Goal: Information Seeking & Learning: Learn about a topic

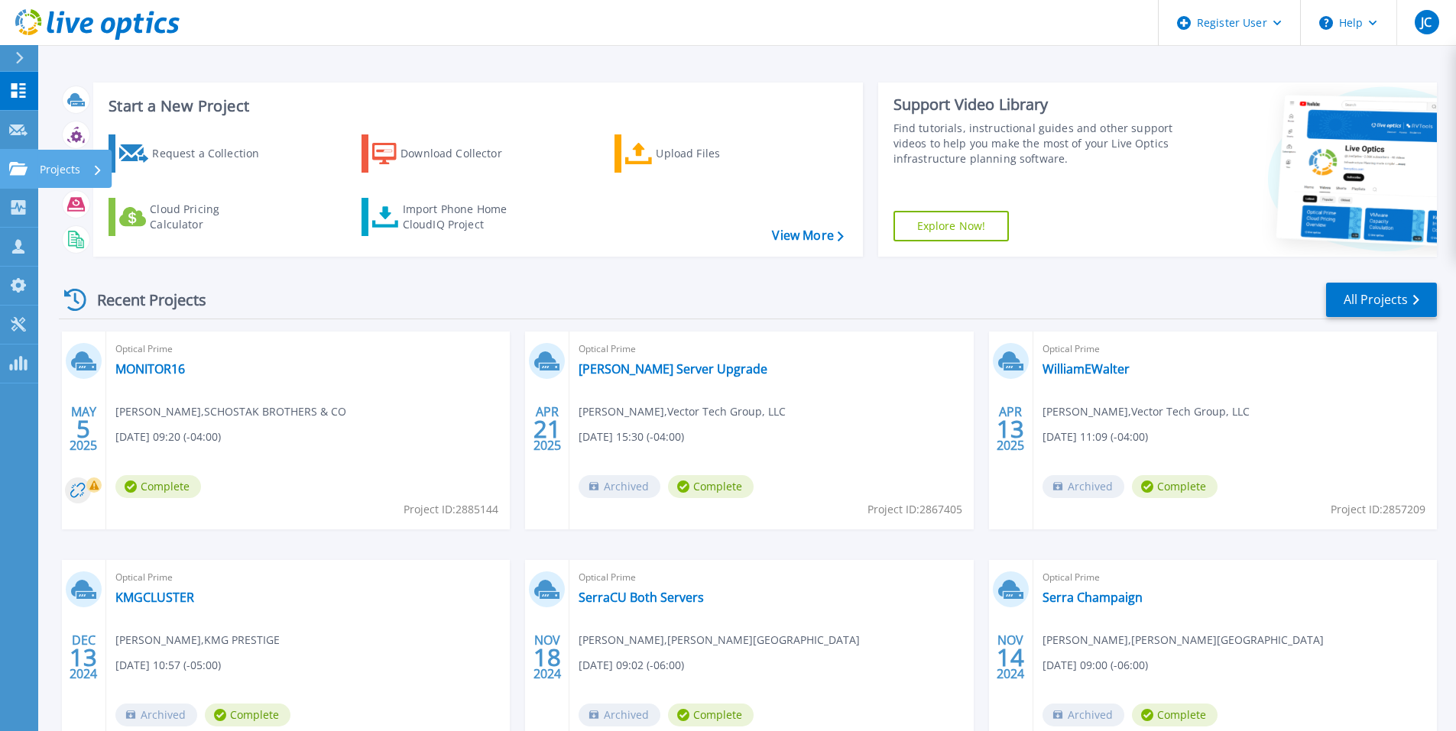
click at [21, 160] on link "Projects Projects" at bounding box center [19, 169] width 38 height 39
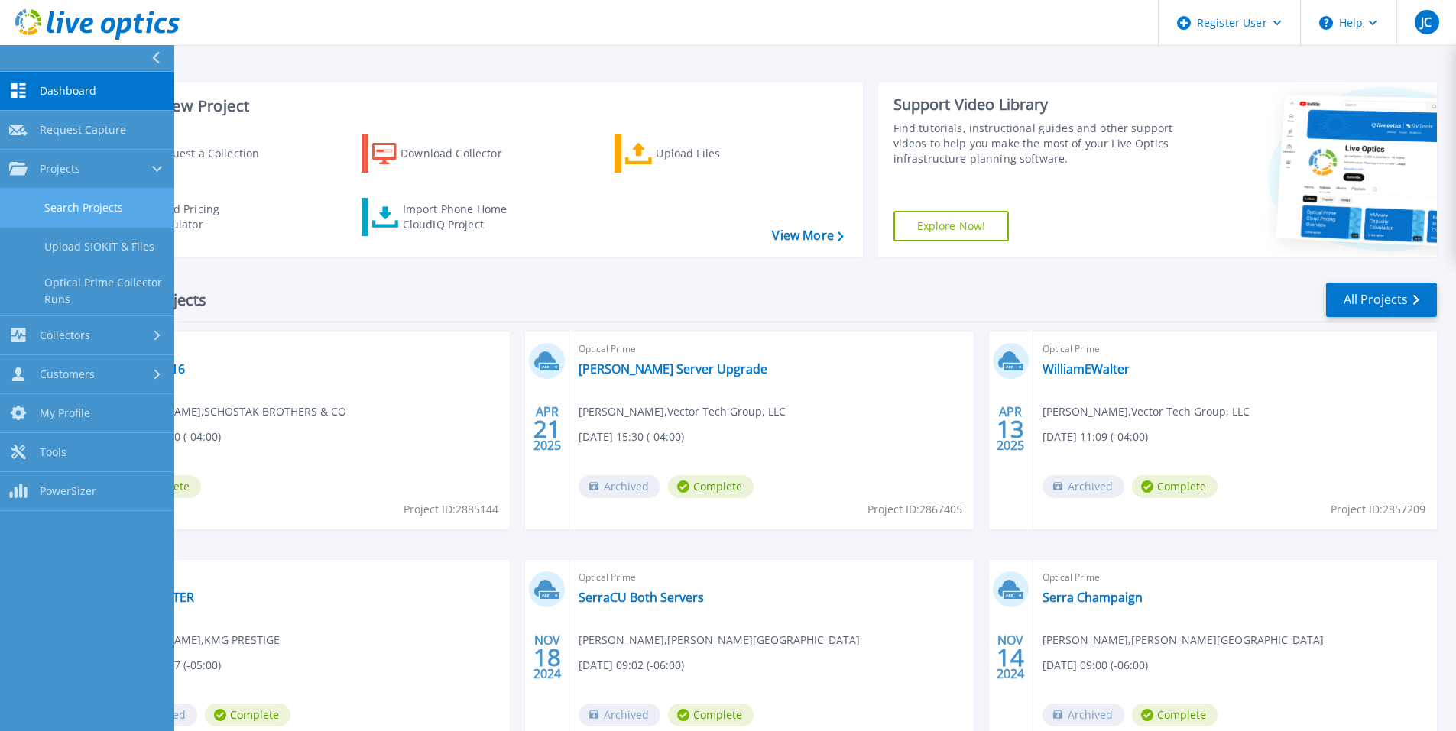
click at [92, 199] on link "Search Projects" at bounding box center [87, 208] width 174 height 39
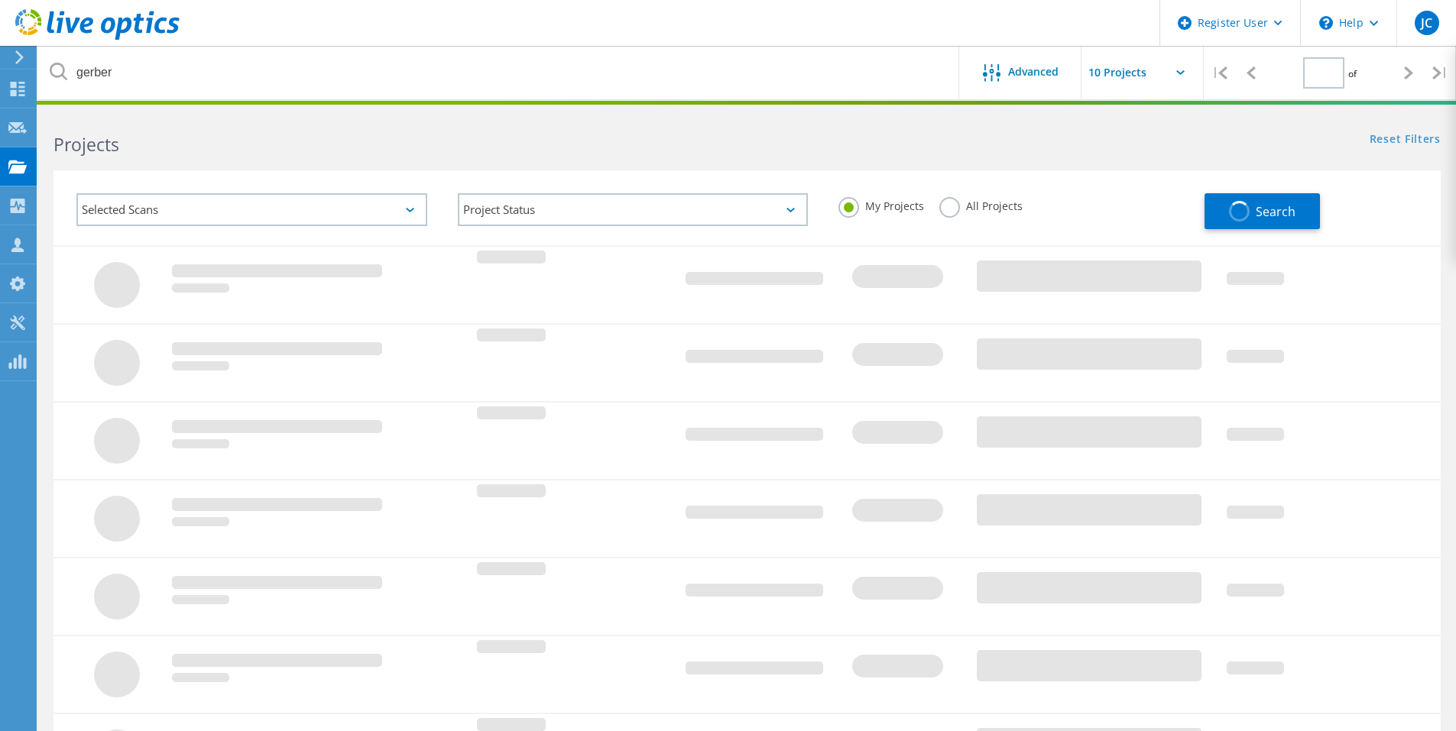
type input "1"
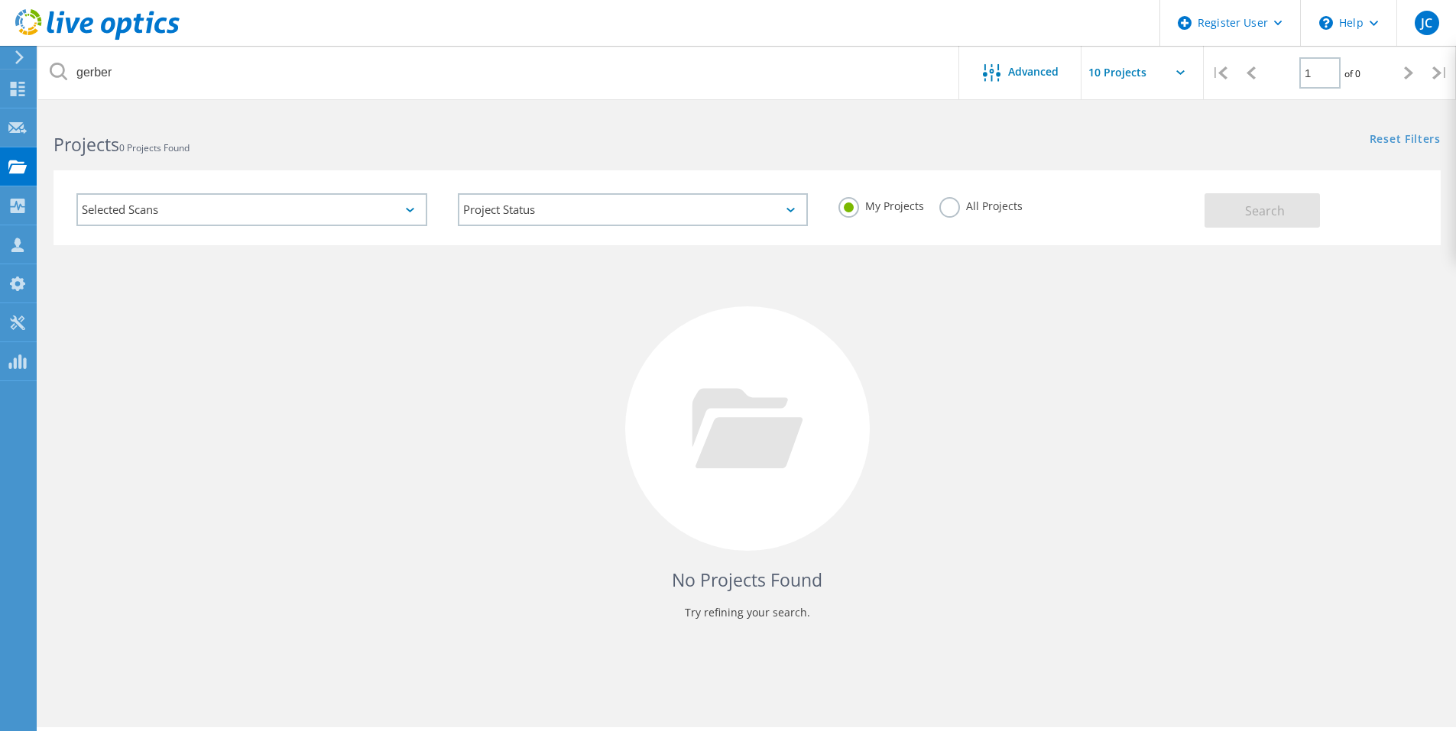
click at [1013, 200] on label "All Projects" at bounding box center [980, 204] width 83 height 15
click at [0, 0] on input "All Projects" at bounding box center [0, 0] width 0 height 0
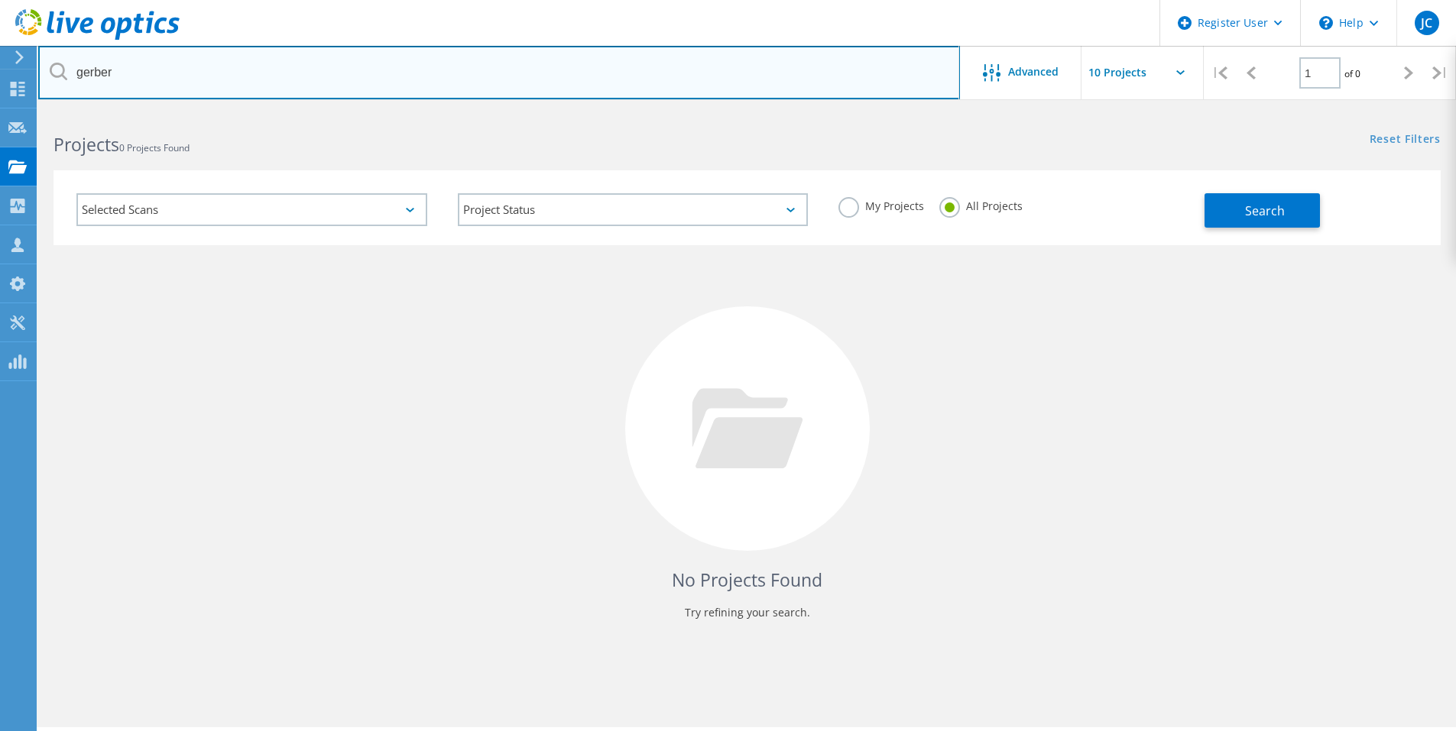
click at [571, 76] on input "gerber" at bounding box center [498, 72] width 921 height 53
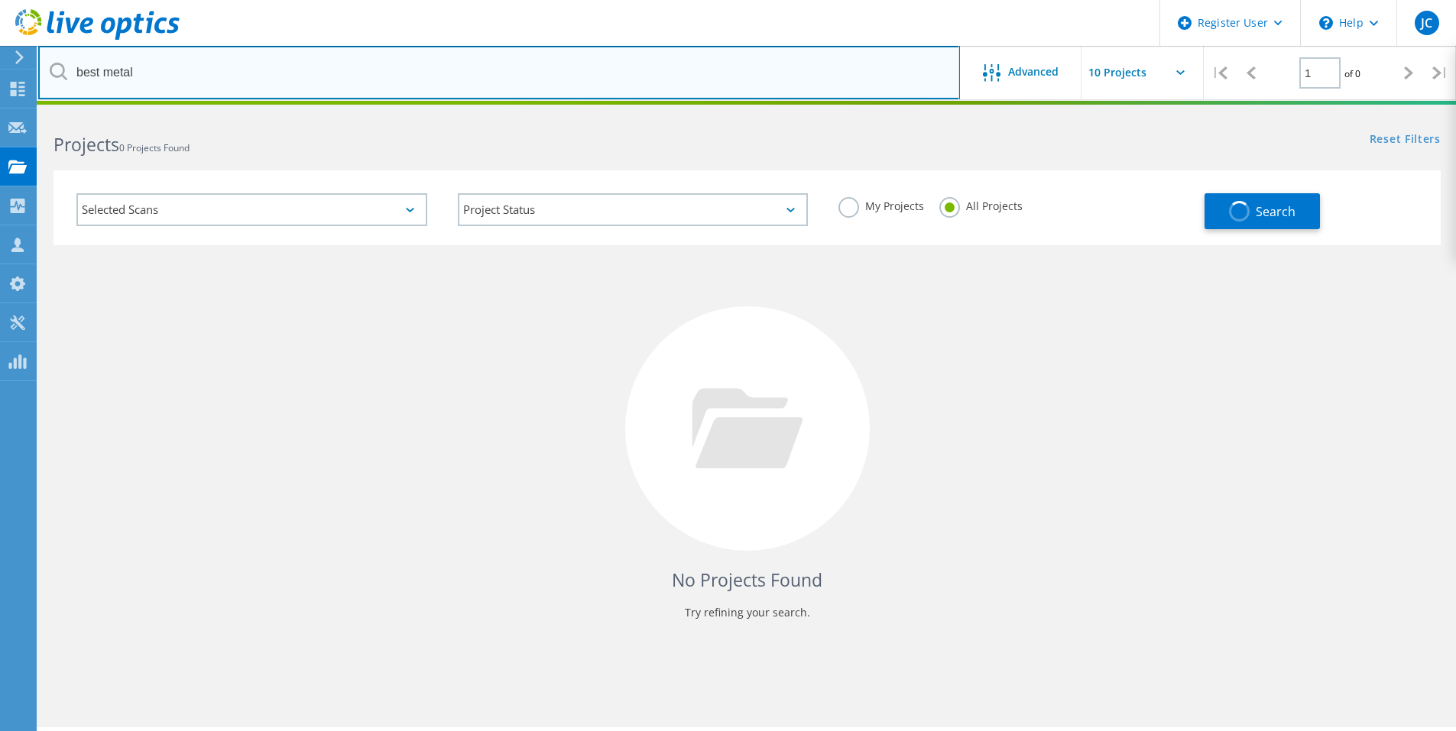
type input "best metal"
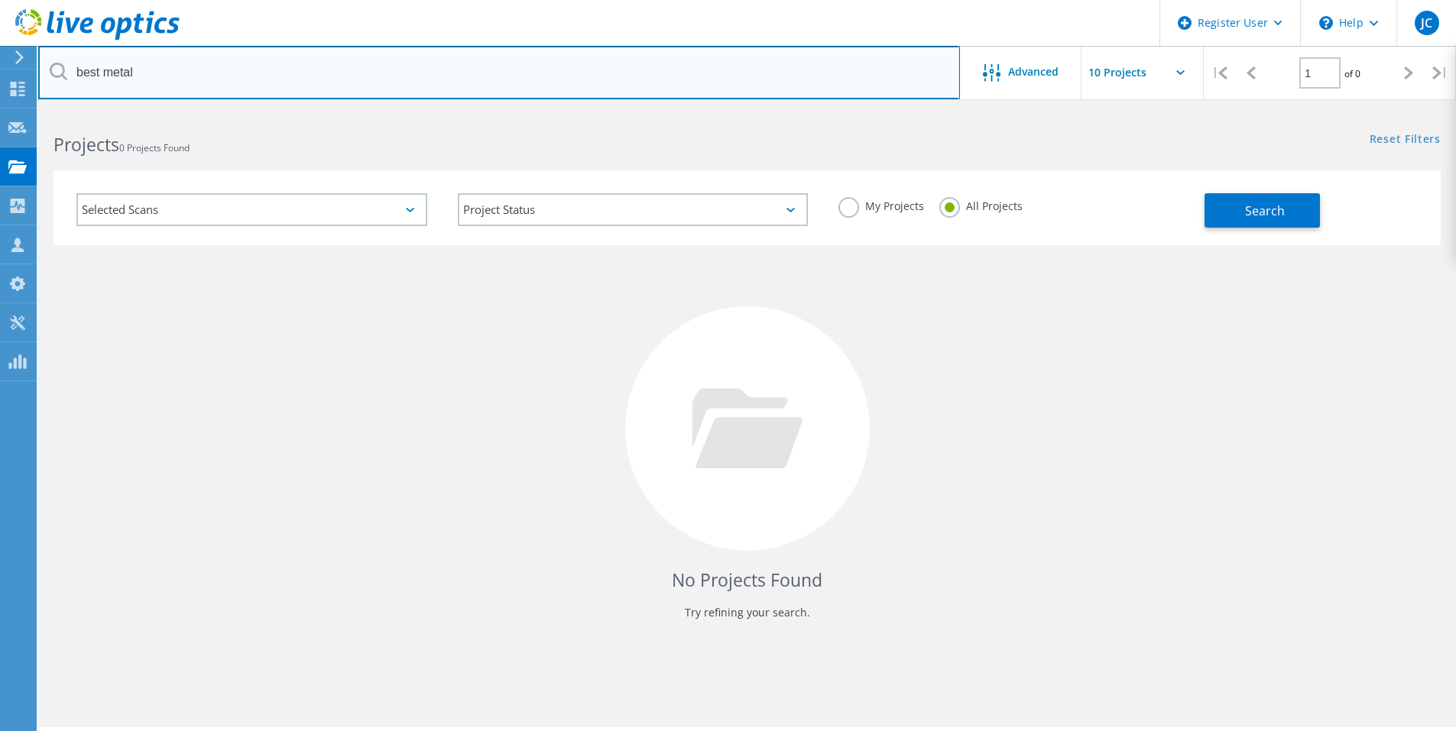
drag, startPoint x: 594, startPoint y: 99, endPoint x: 66, endPoint y: 84, distance: 528.9
click at [66, 84] on input "best metal" at bounding box center [498, 72] width 921 height 53
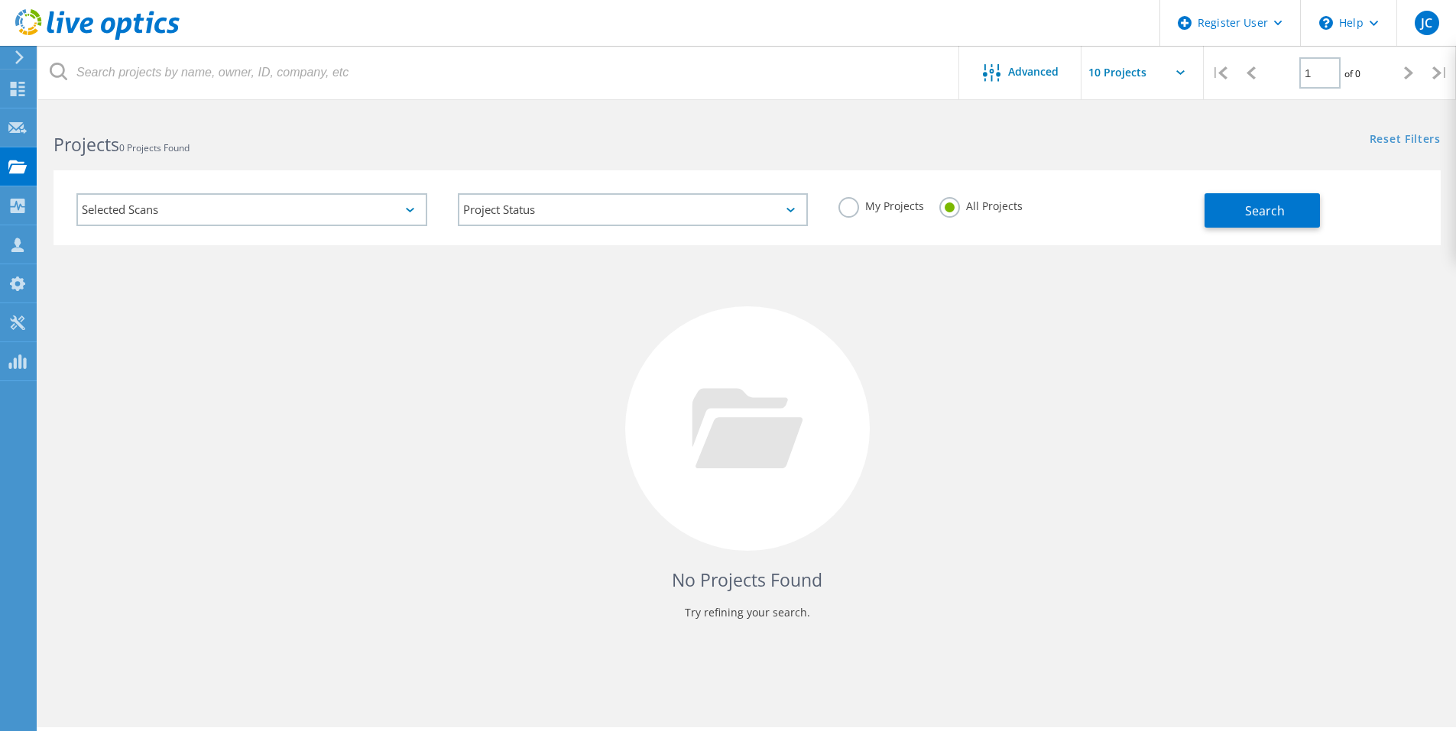
click at [1157, 357] on div "No Projects Found Try refining your search." at bounding box center [746, 442] width 1387 height 395
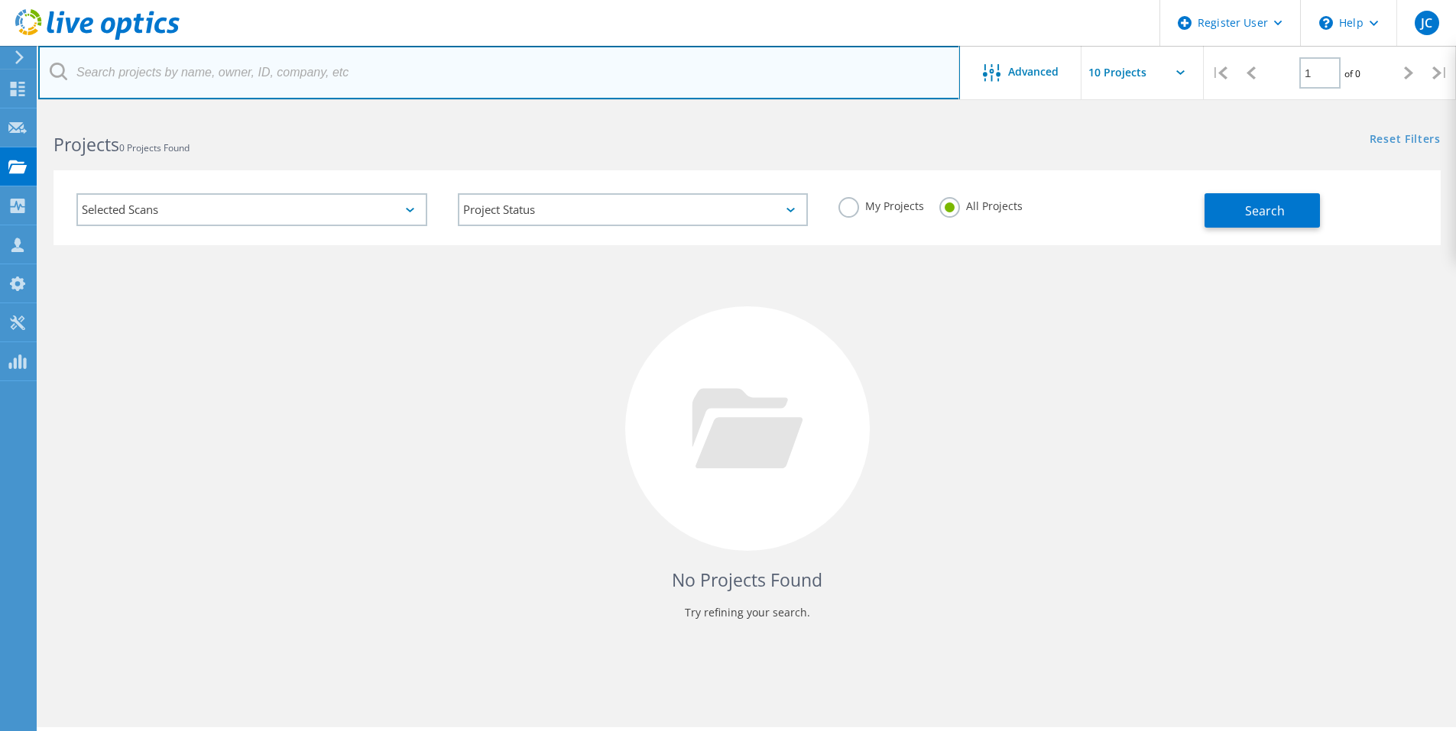
drag, startPoint x: 623, startPoint y: 96, endPoint x: 633, endPoint y: 89, distance: 12.5
click at [623, 96] on input "text" at bounding box center [498, 72] width 921 height 53
paste input "[EMAIL_ADDRESS][DOMAIN_NAME]"
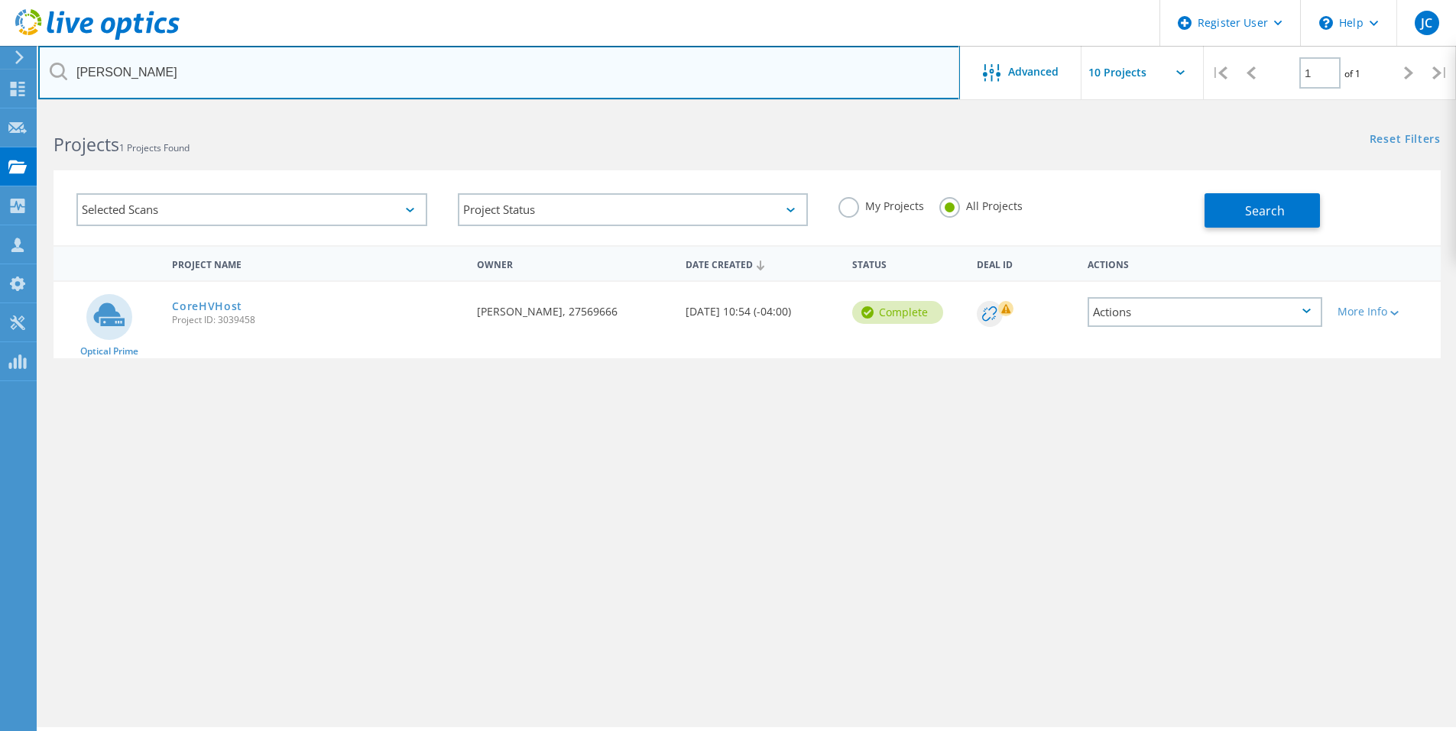
type input "keenan conner"
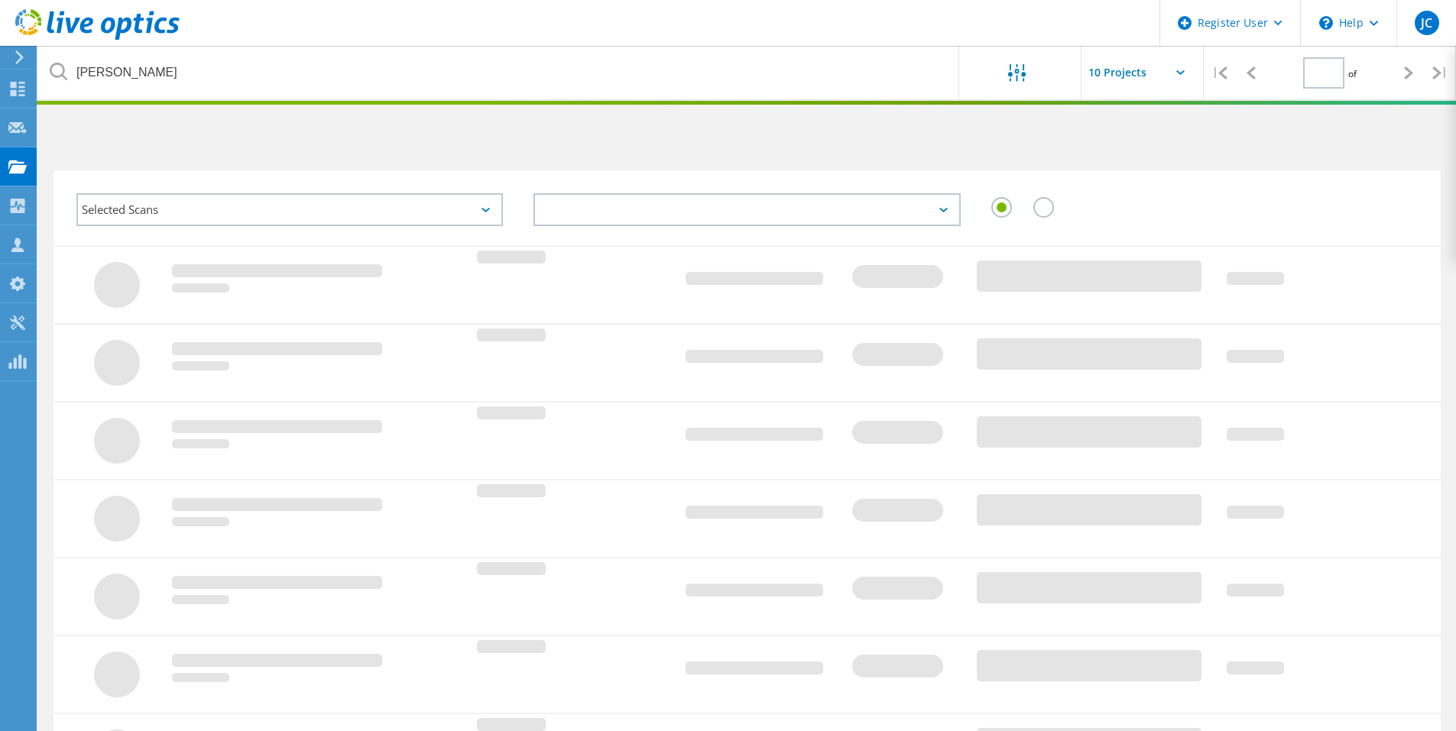
type input "1"
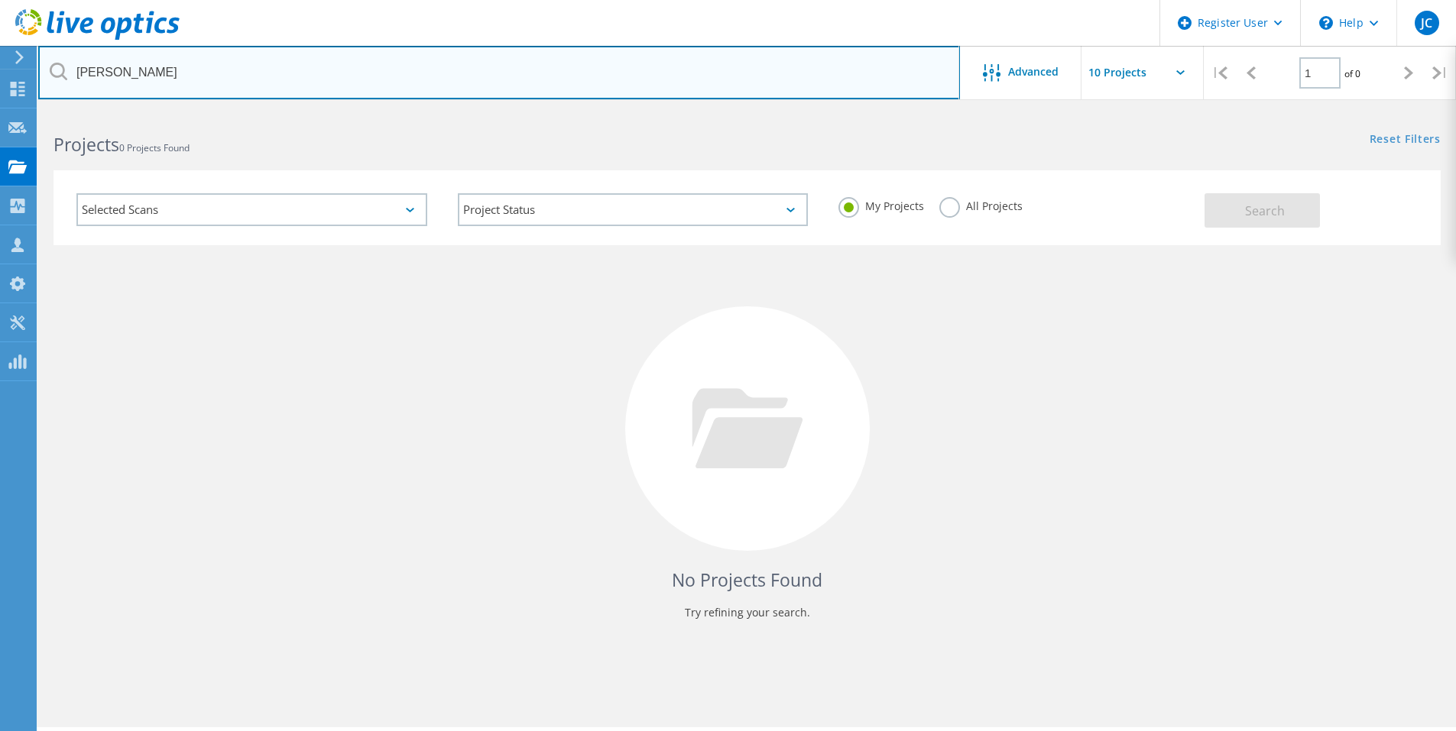
click at [377, 94] on input "keenan conner" at bounding box center [498, 72] width 921 height 53
paste input "conner@bestmetalproducts.com"
type input "[EMAIL_ADDRESS][DOMAIN_NAME]"
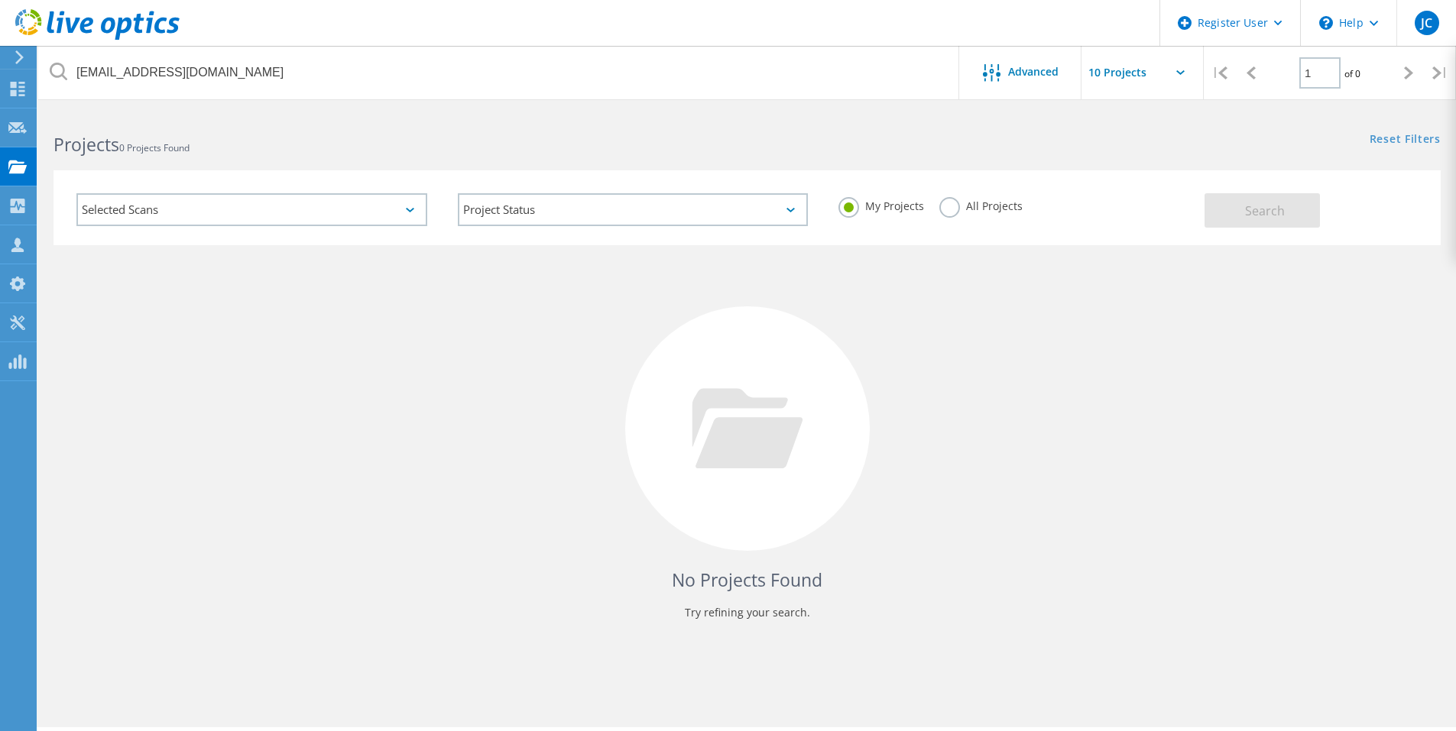
click at [863, 465] on div at bounding box center [747, 428] width 244 height 244
click at [999, 206] on label "All Projects" at bounding box center [980, 204] width 83 height 15
click at [0, 0] on input "All Projects" at bounding box center [0, 0] width 0 height 0
click at [1247, 202] on span "Search" at bounding box center [1265, 210] width 40 height 17
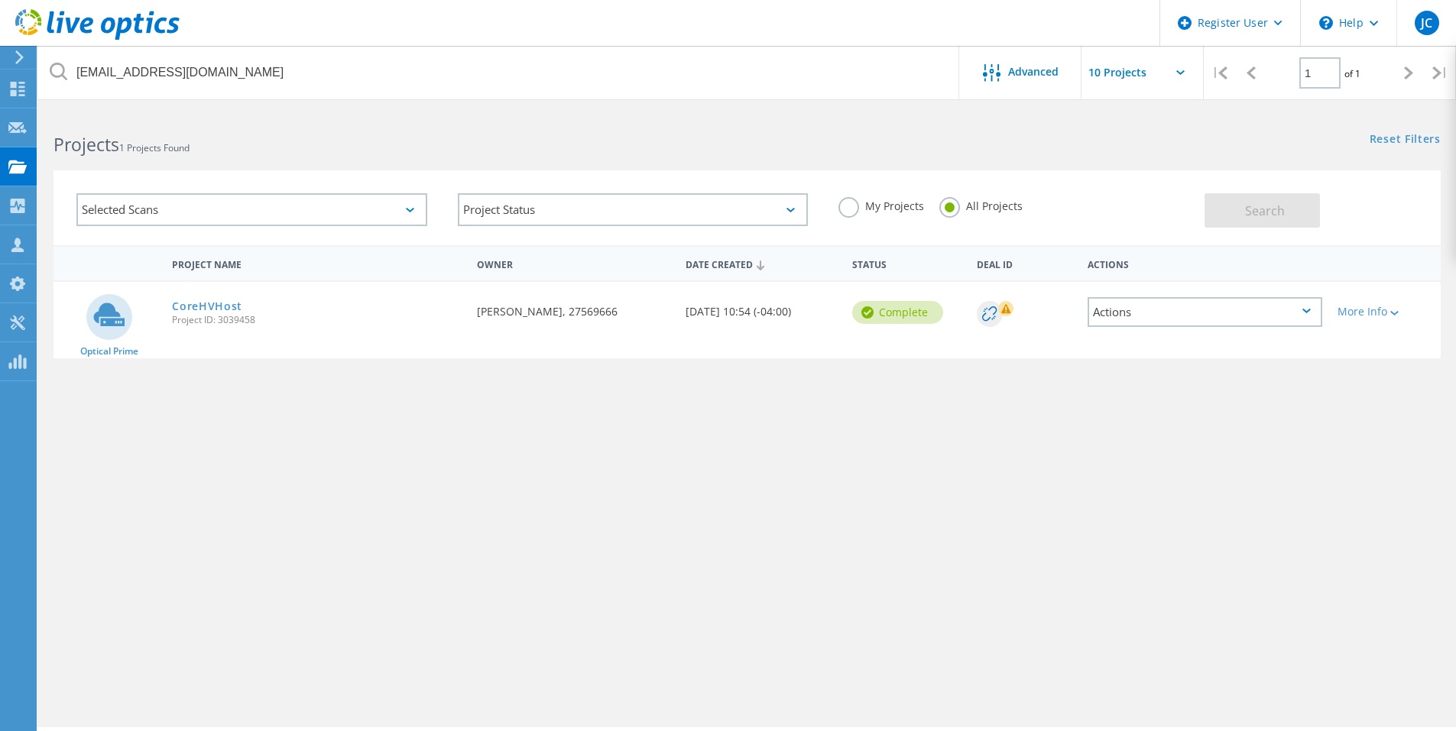
click at [203, 316] on span "Project ID: 3039458" at bounding box center [317, 320] width 290 height 9
click at [202, 311] on link "CoreHVHost" at bounding box center [207, 306] width 70 height 11
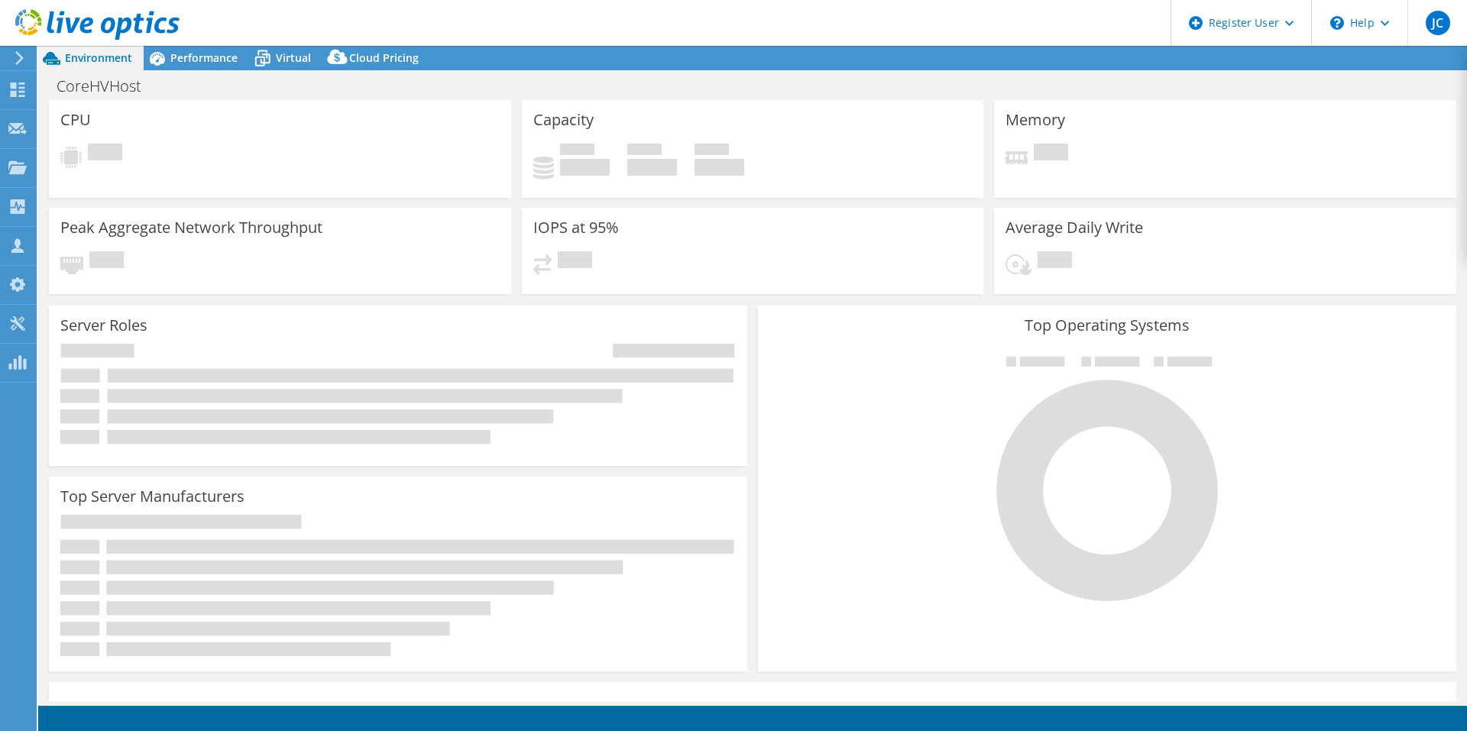
select select "USD"
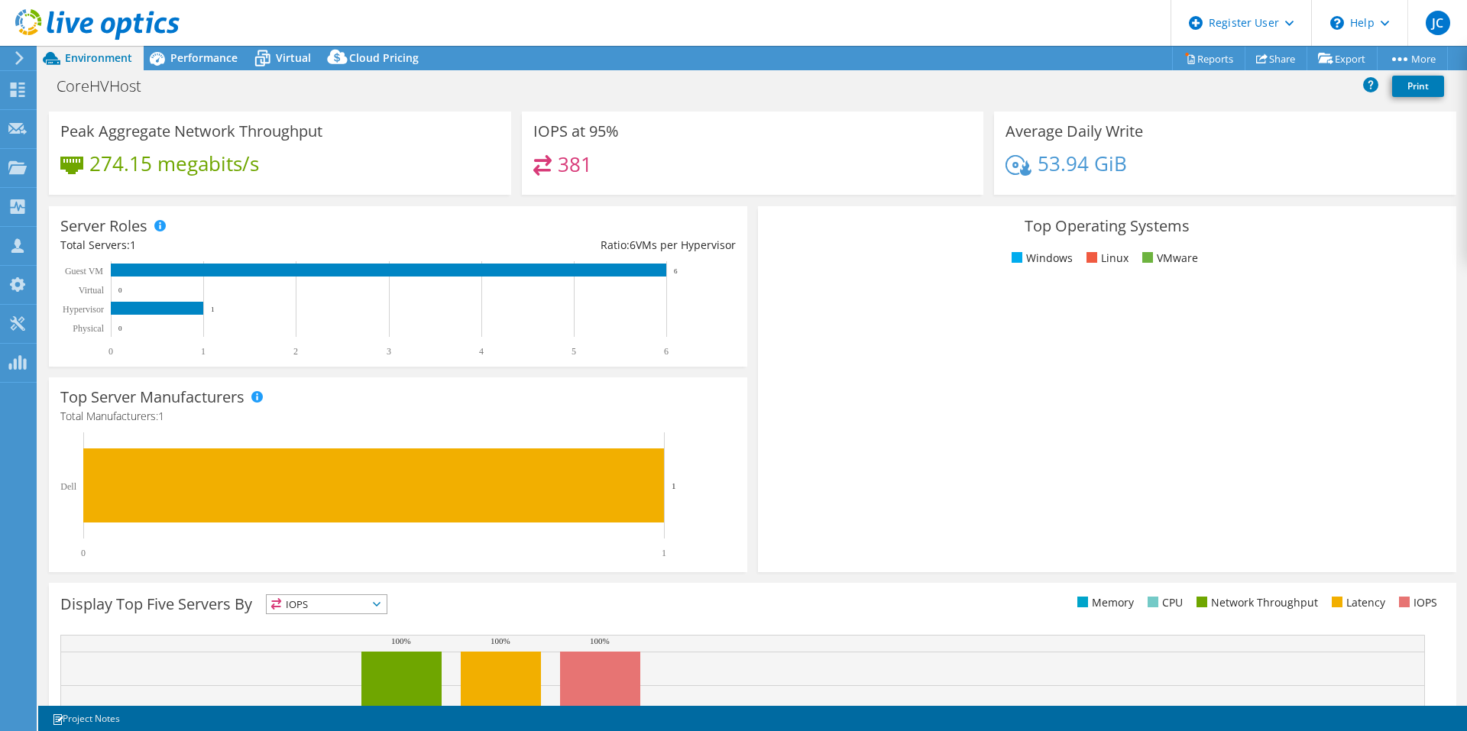
scroll to position [153, 0]
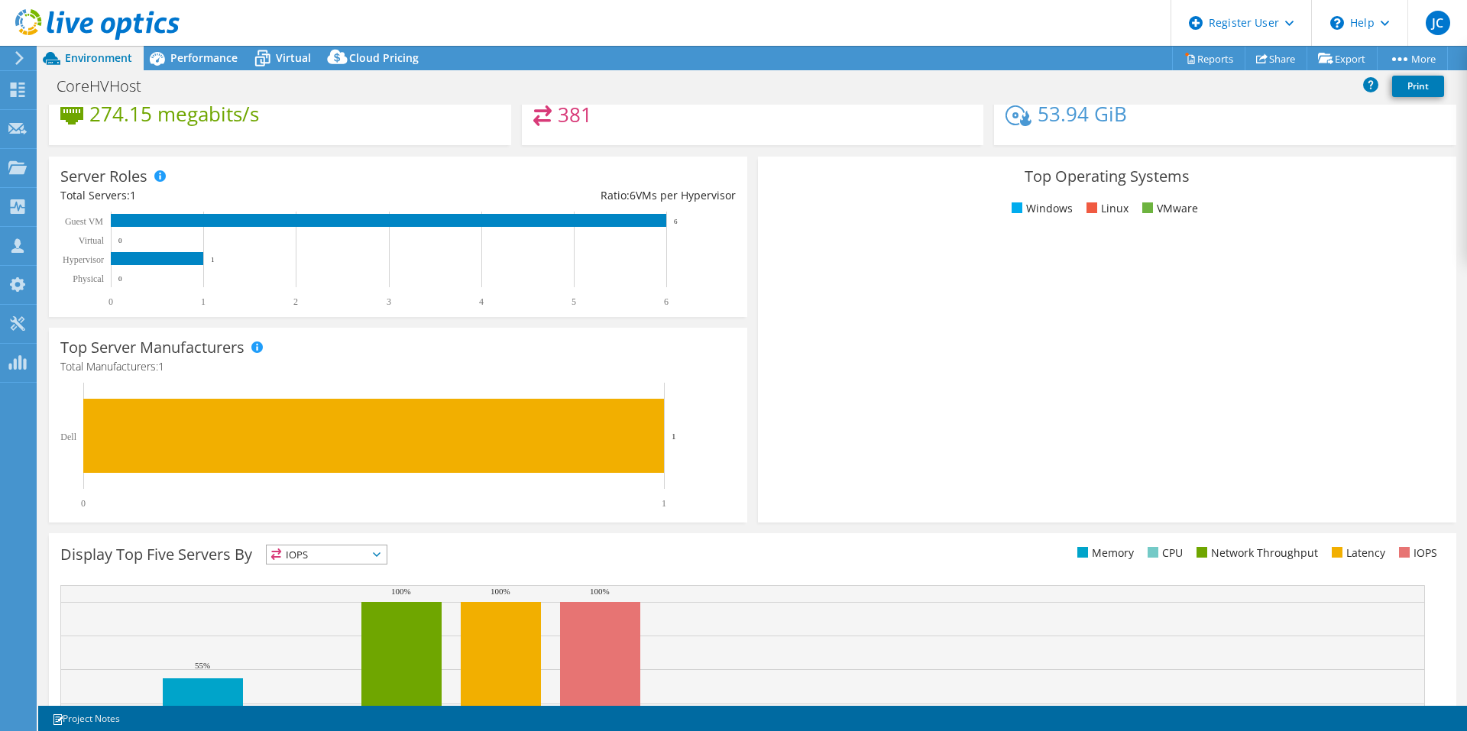
click at [1201, 335] on rect at bounding box center [1100, 366] width 662 height 267
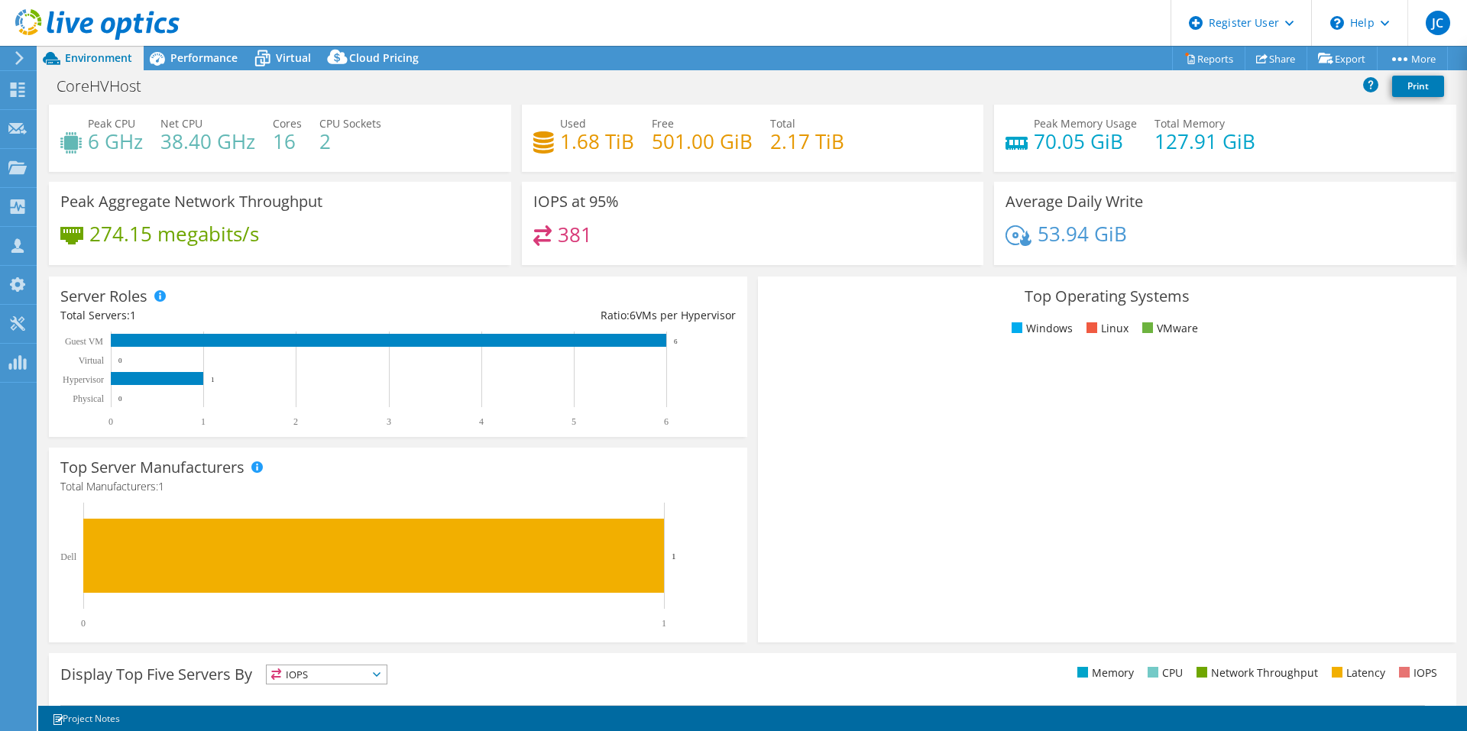
scroll to position [0, 0]
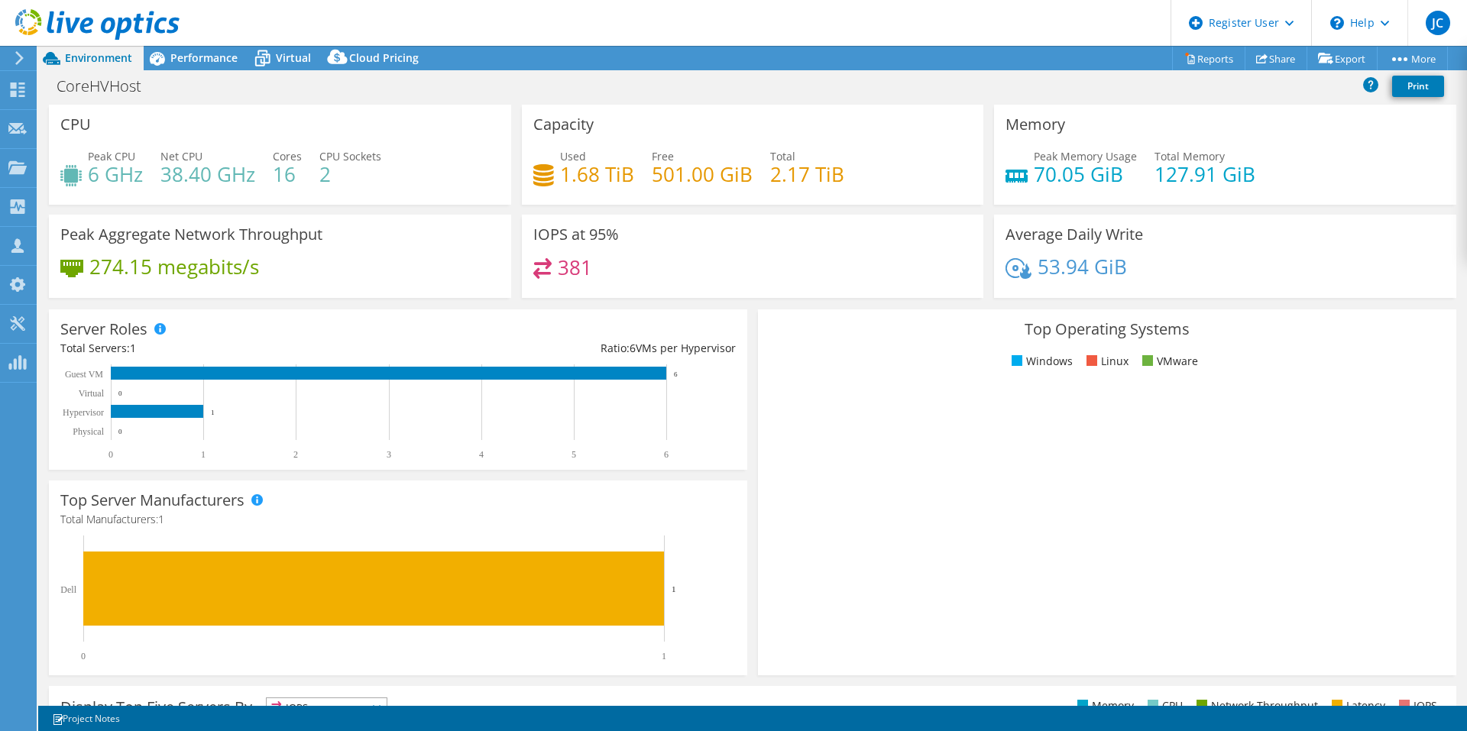
click at [164, 32] on use at bounding box center [97, 24] width 164 height 31
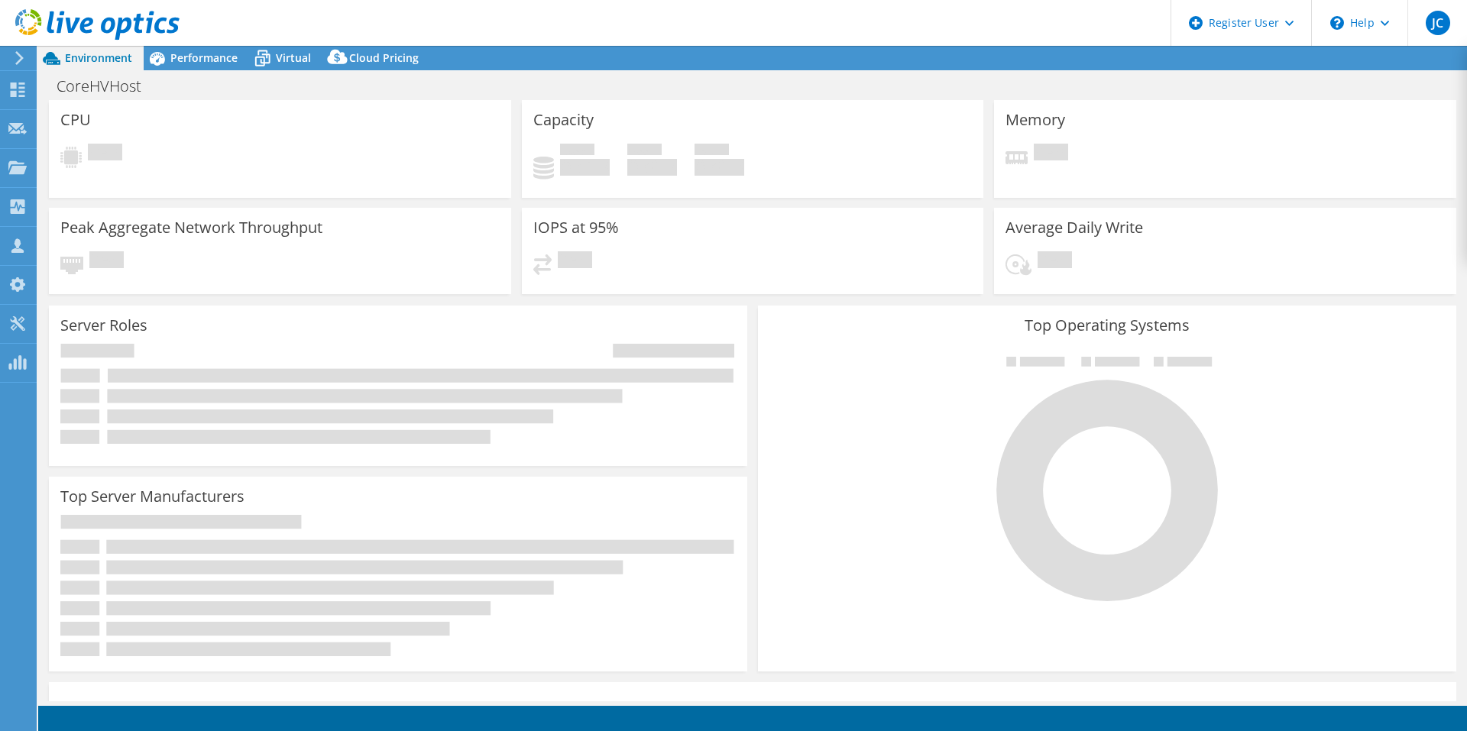
select select "USD"
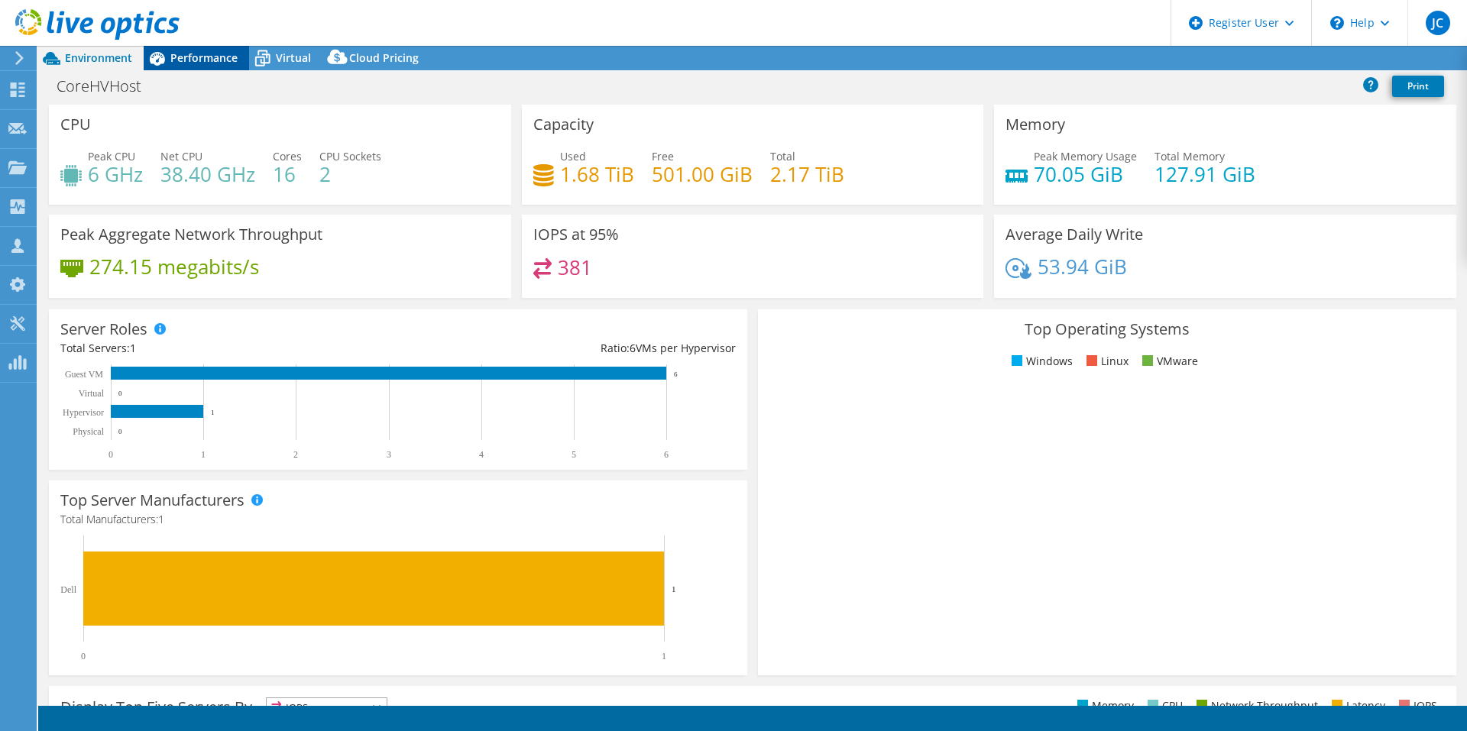
click at [195, 50] on span "Performance" at bounding box center [203, 57] width 67 height 15
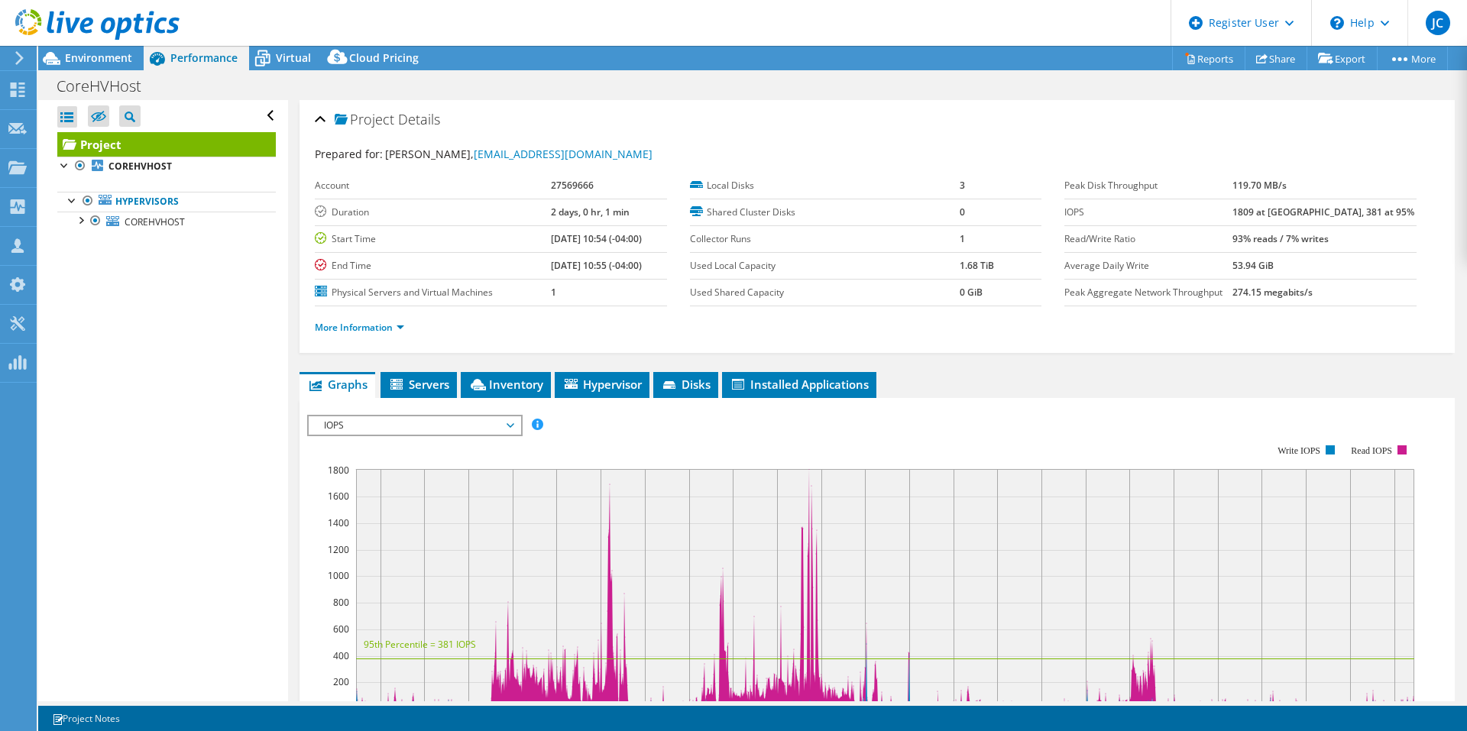
click at [481, 429] on span "IOPS" at bounding box center [414, 425] width 196 height 18
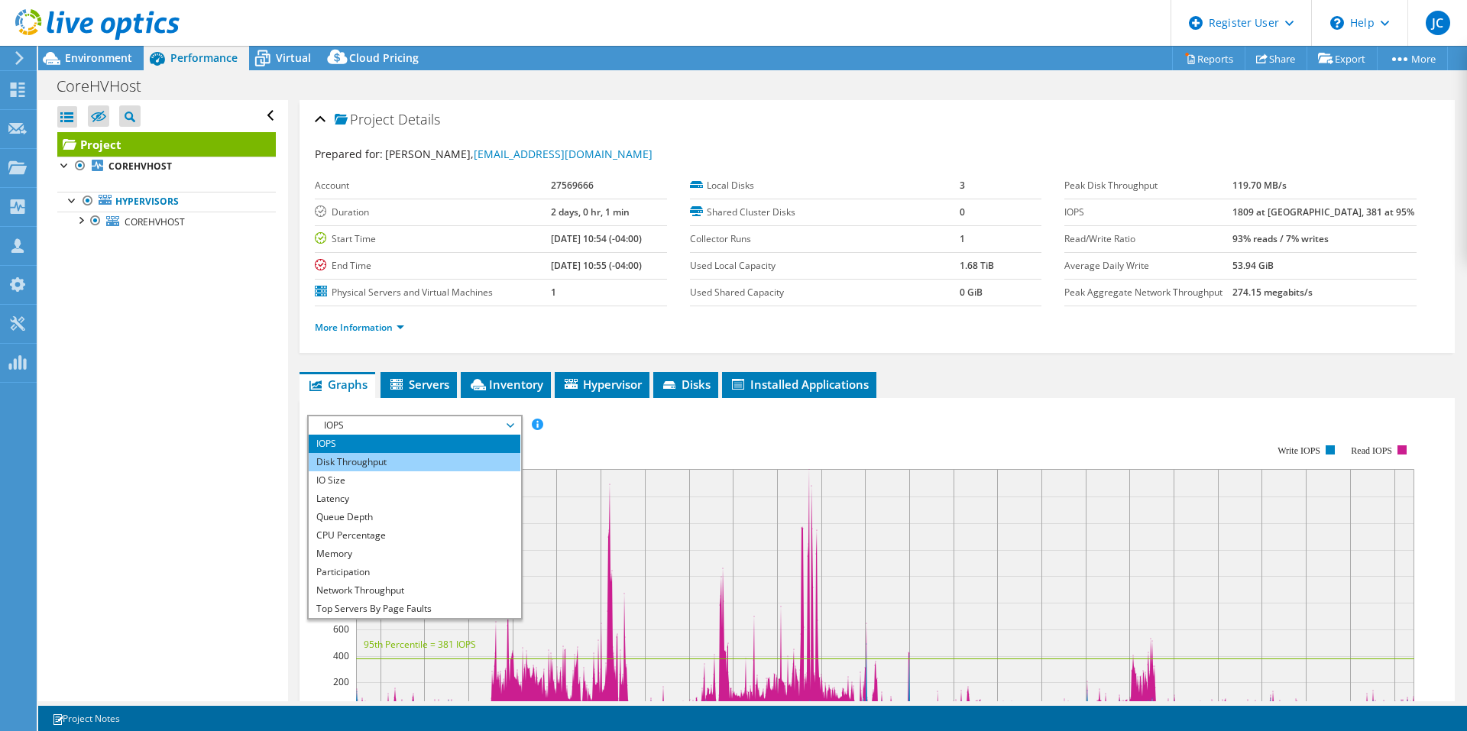
click at [442, 462] on li "Disk Throughput" at bounding box center [415, 462] width 212 height 18
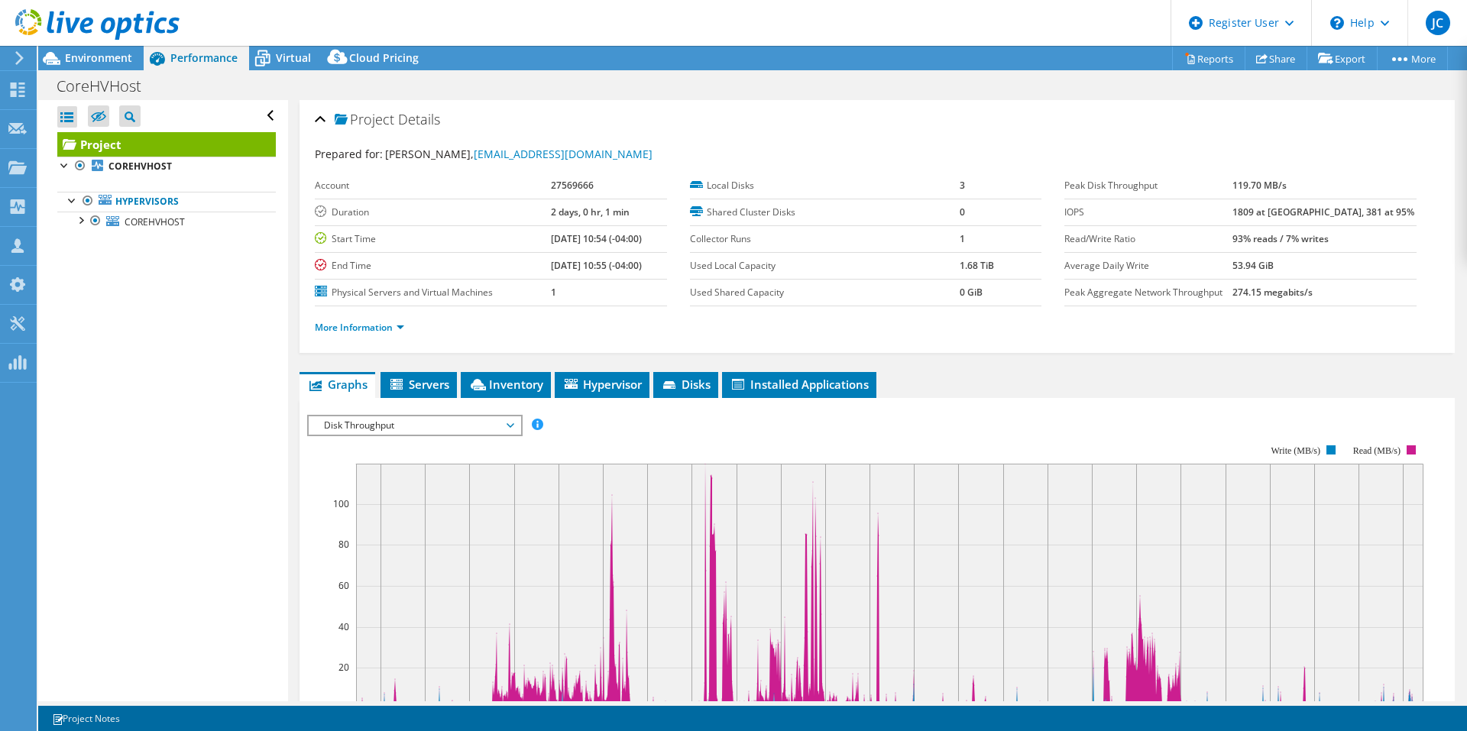
click at [432, 433] on span "Disk Throughput" at bounding box center [414, 425] width 196 height 18
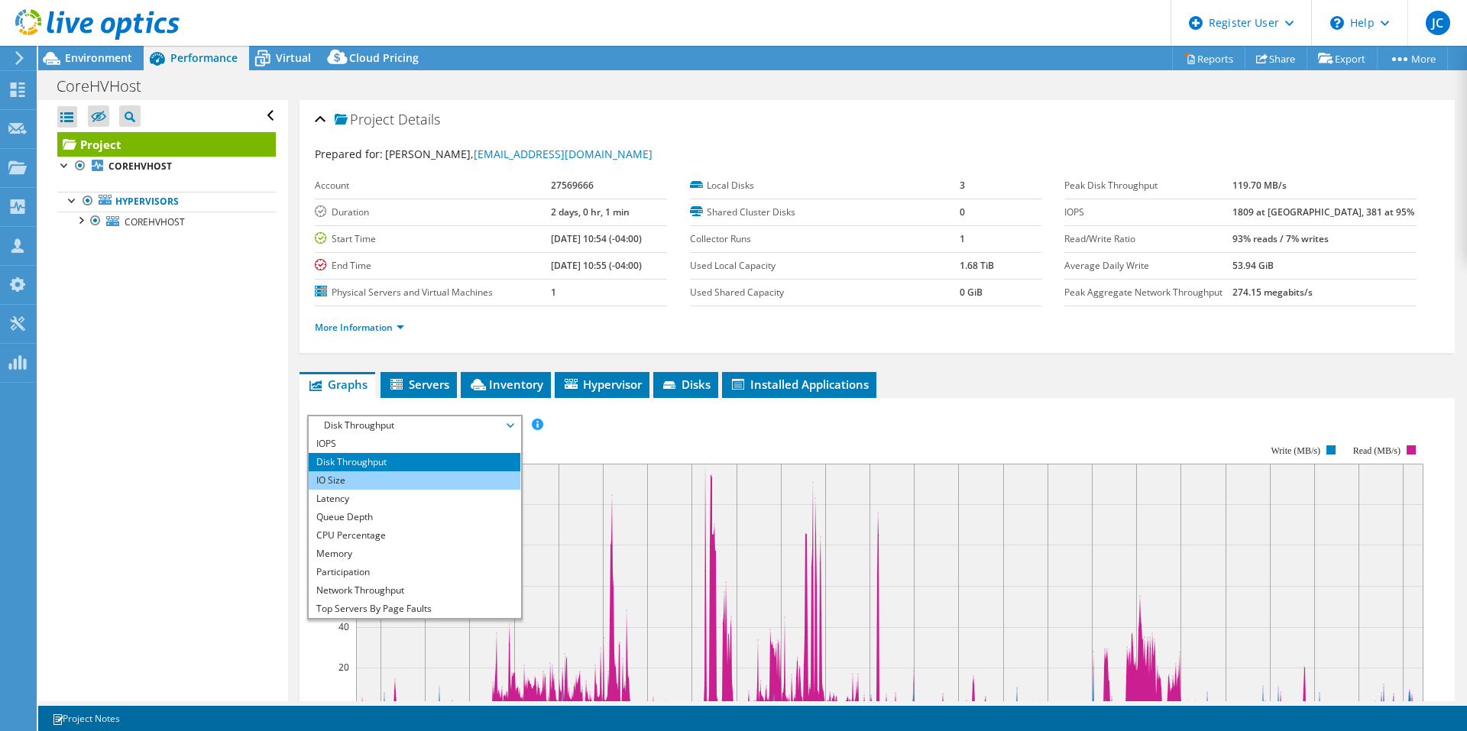
click at [387, 481] on li "IO Size" at bounding box center [415, 480] width 212 height 18
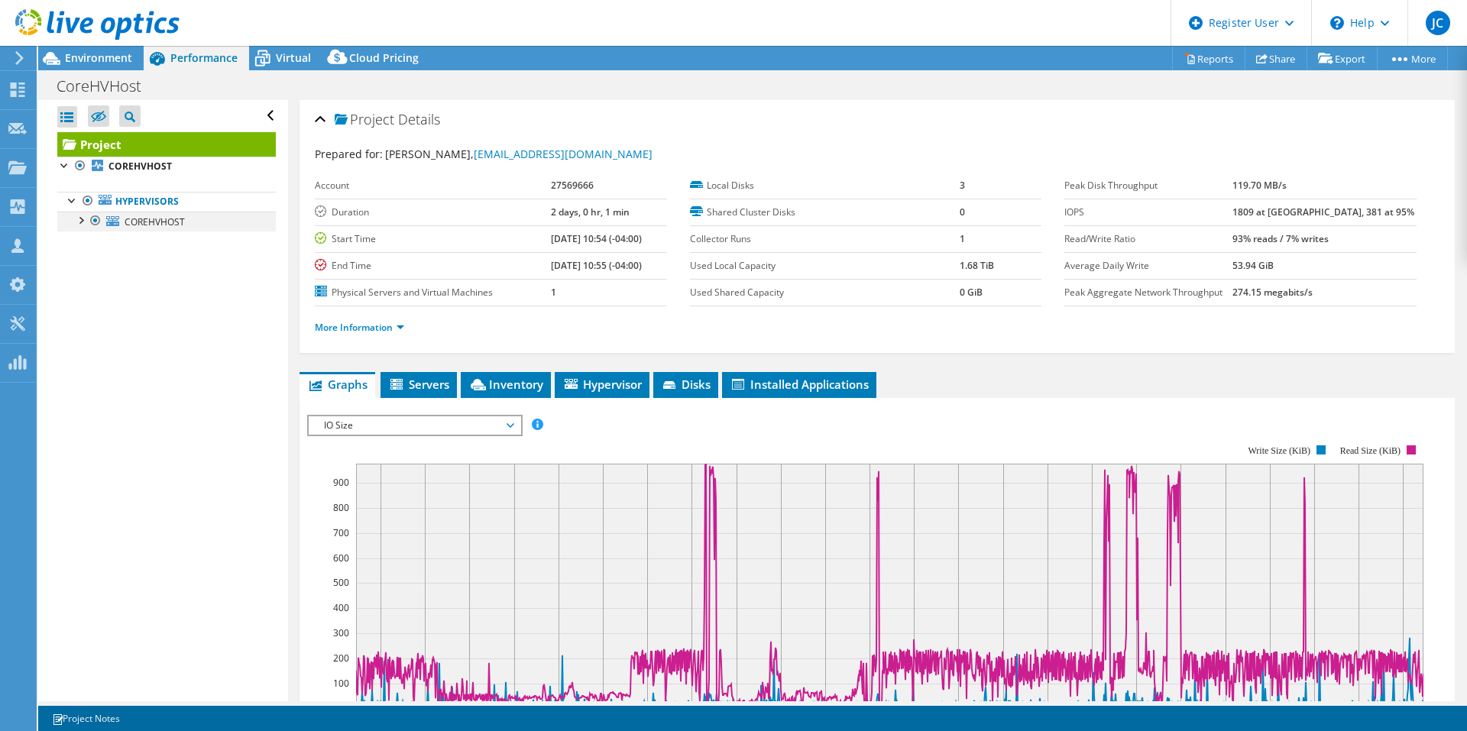
click at [82, 220] on div at bounding box center [80, 219] width 15 height 15
click at [80, 222] on div at bounding box center [80, 219] width 15 height 15
click at [121, 57] on span "Environment" at bounding box center [98, 57] width 67 height 15
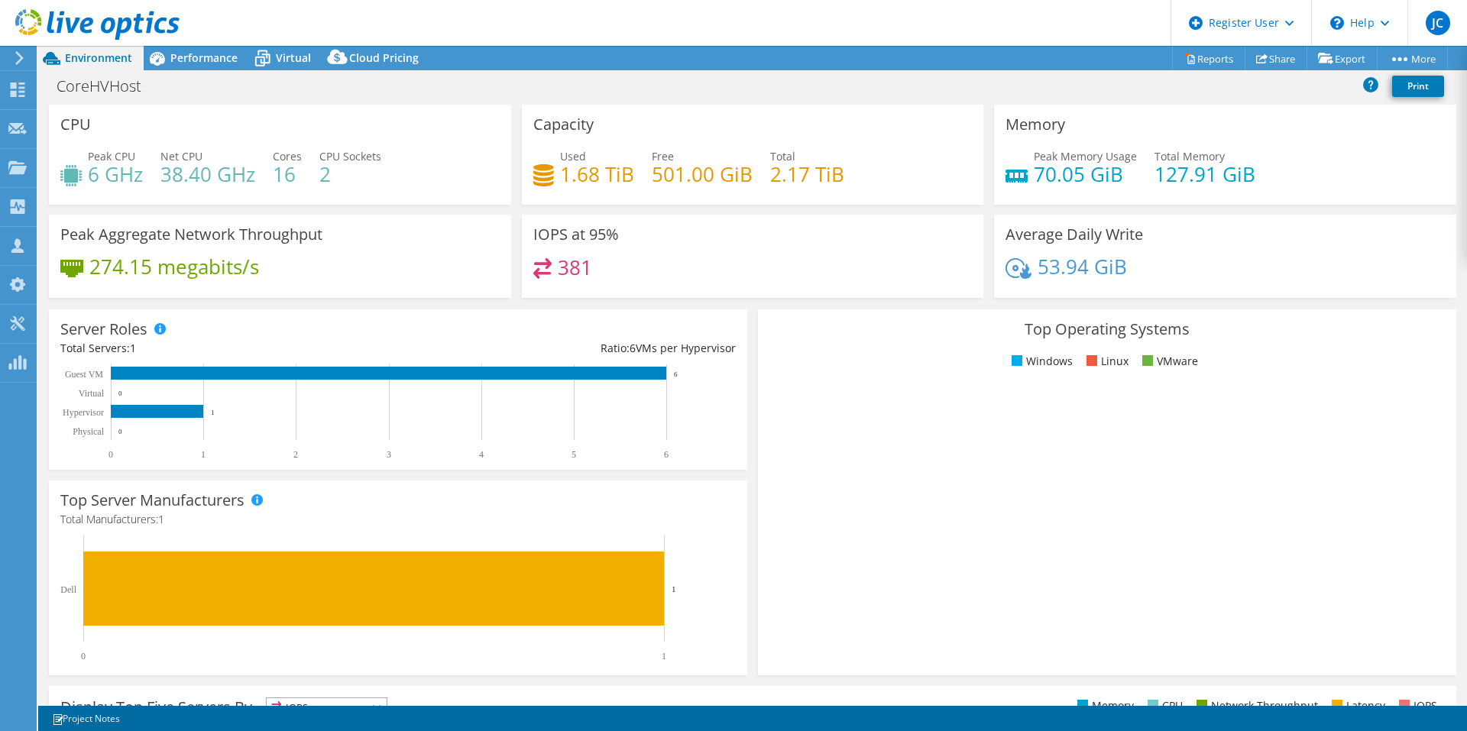
click at [230, 34] on header "JC Dell User [PERSON_NAME] [PERSON_NAME][EMAIL_ADDRESS][DOMAIN_NAME] Dell My Pr…" at bounding box center [733, 23] width 1467 height 46
click at [228, 51] on span "Performance" at bounding box center [203, 57] width 67 height 15
